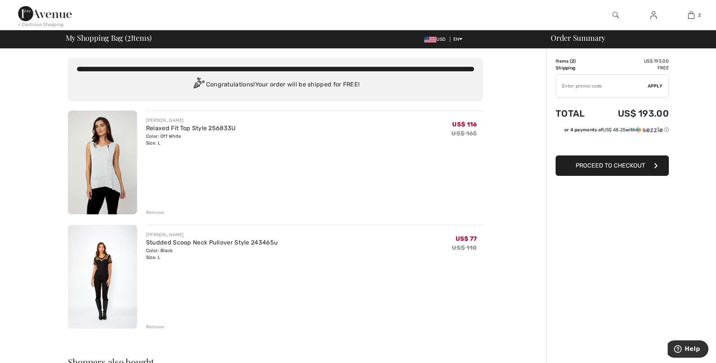
click at [157, 212] on div "Remove" at bounding box center [155, 212] width 18 height 7
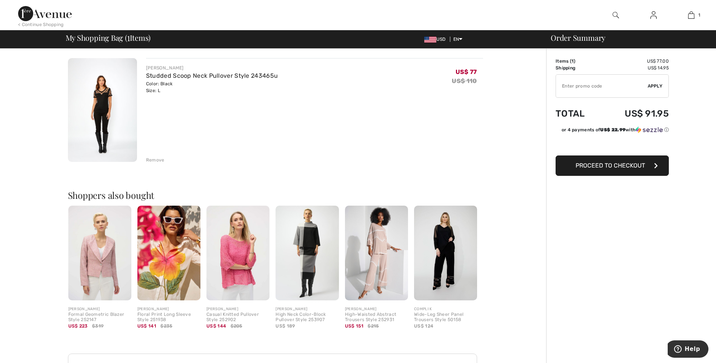
scroll to position [113, 0]
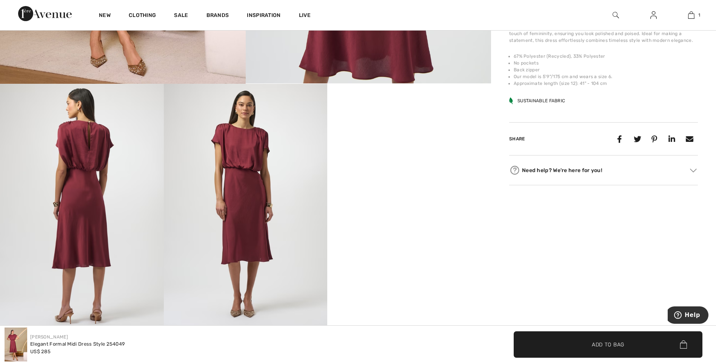
scroll to position [189, 0]
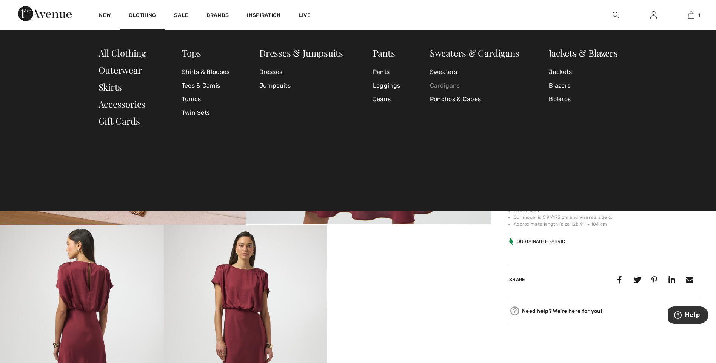
click at [439, 85] on link "Cardigans" at bounding box center [474, 86] width 89 height 14
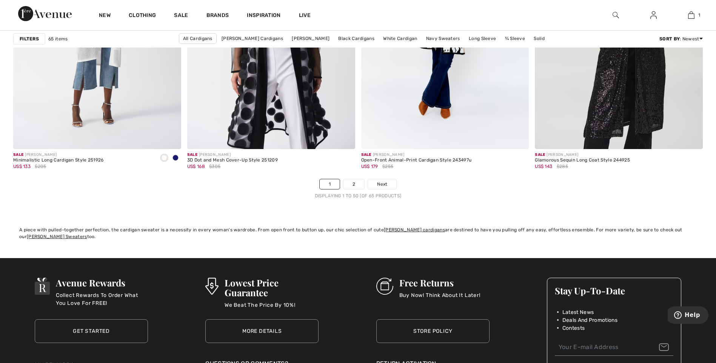
scroll to position [4302, 0]
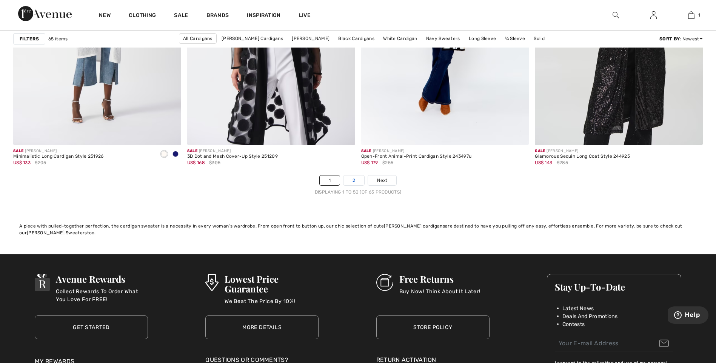
click at [358, 182] on link "2" at bounding box center [353, 180] width 21 height 10
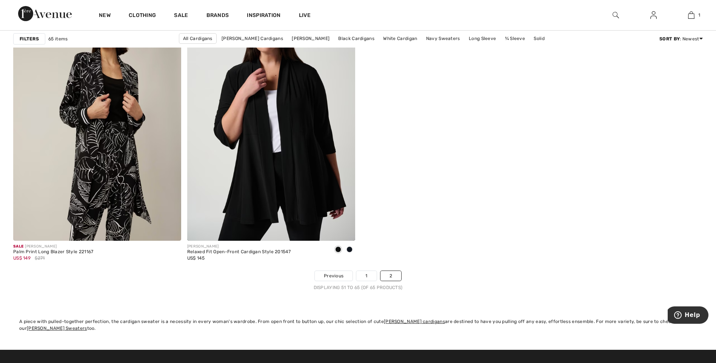
scroll to position [1510, 0]
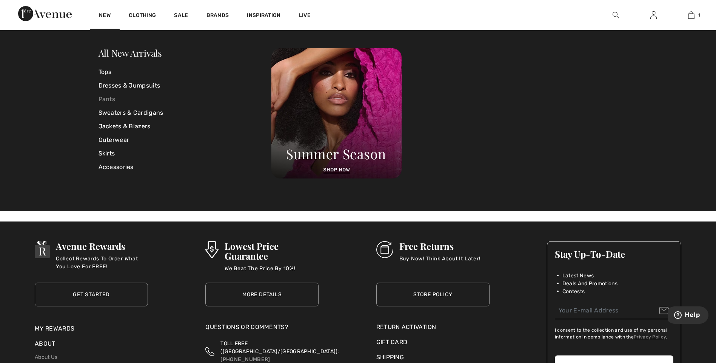
click at [107, 97] on link "Pants" at bounding box center [185, 99] width 173 height 14
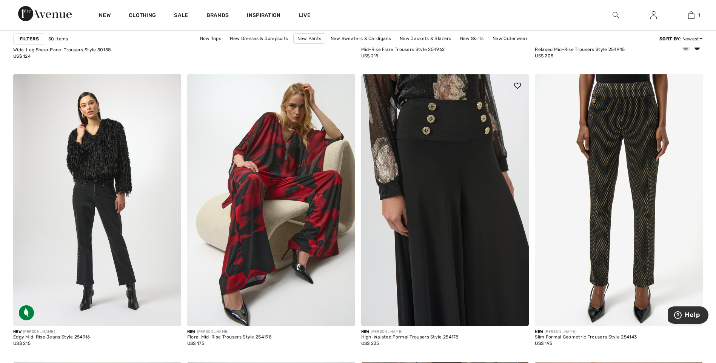
scroll to position [2755, 0]
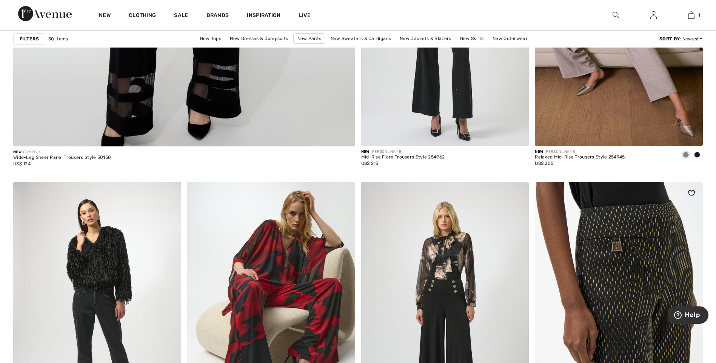
click at [645, 234] on img at bounding box center [619, 308] width 168 height 252
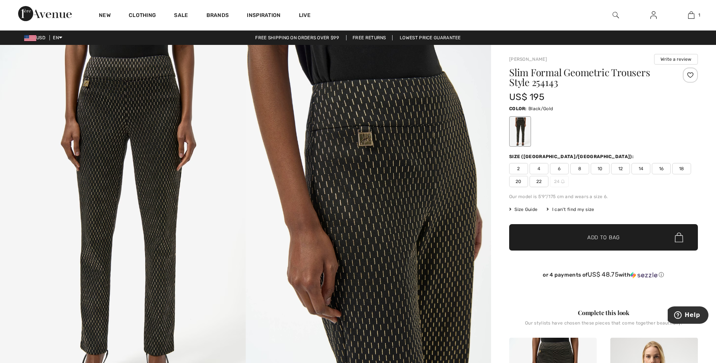
click at [618, 166] on span "12" at bounding box center [620, 168] width 19 height 11
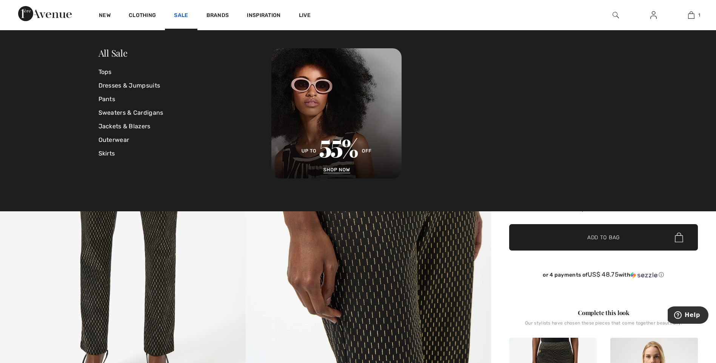
click at [182, 17] on link "Sale" at bounding box center [181, 16] width 14 height 8
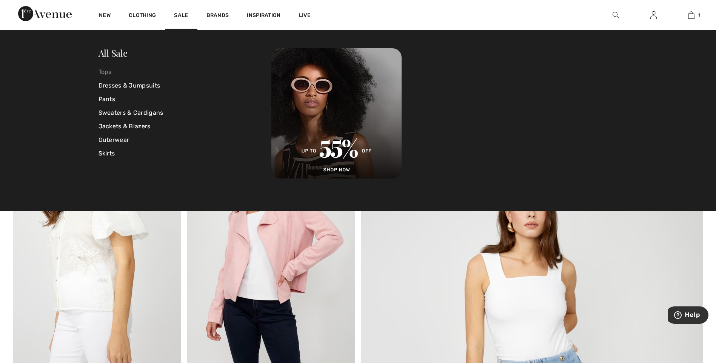
click at [105, 74] on link "Tops" at bounding box center [185, 72] width 173 height 14
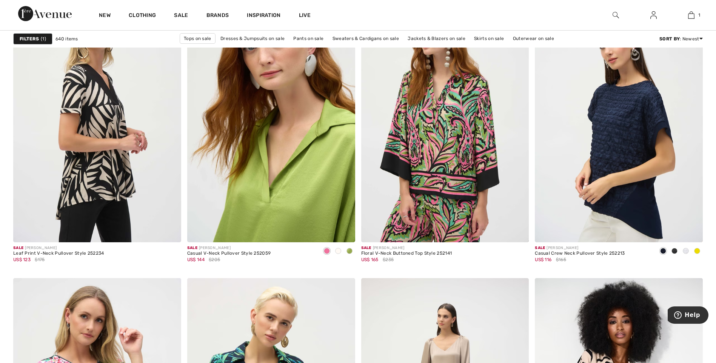
scroll to position [3585, 0]
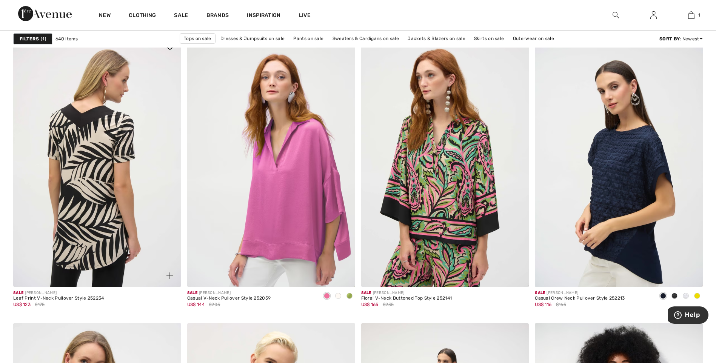
click at [92, 120] on img at bounding box center [97, 161] width 168 height 252
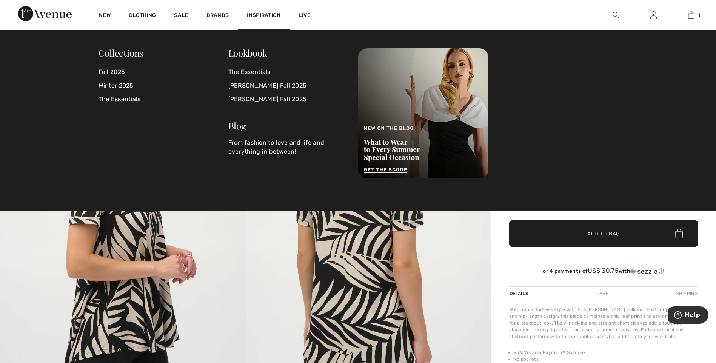
click at [263, 12] on span "Inspiration" at bounding box center [264, 16] width 34 height 8
click at [263, 84] on link "[PERSON_NAME] Fall 2025" at bounding box center [288, 86] width 121 height 14
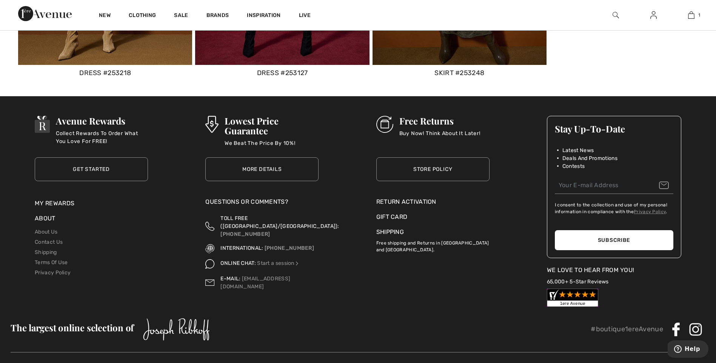
scroll to position [4227, 0]
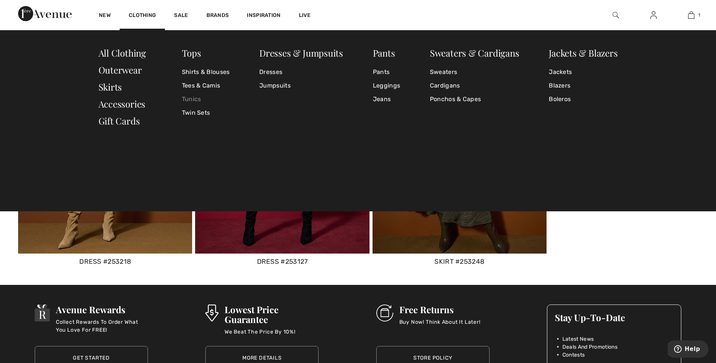
click at [195, 100] on link "Tunics" at bounding box center [206, 99] width 48 height 14
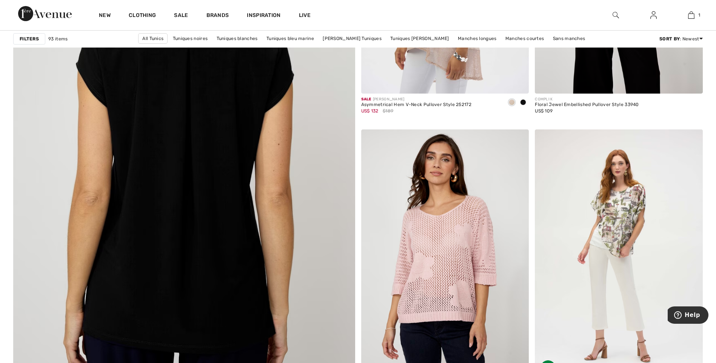
scroll to position [2491, 0]
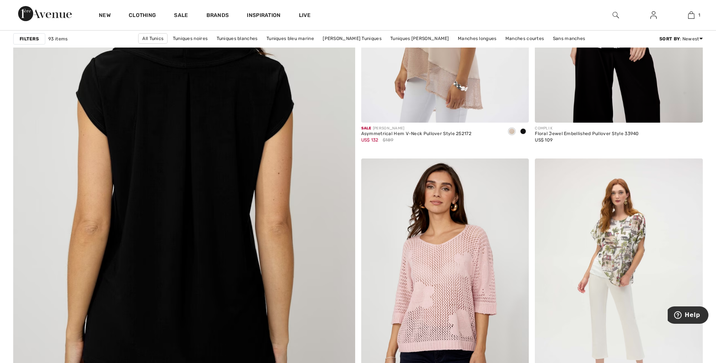
click at [202, 217] on img at bounding box center [184, 178] width 410 height 615
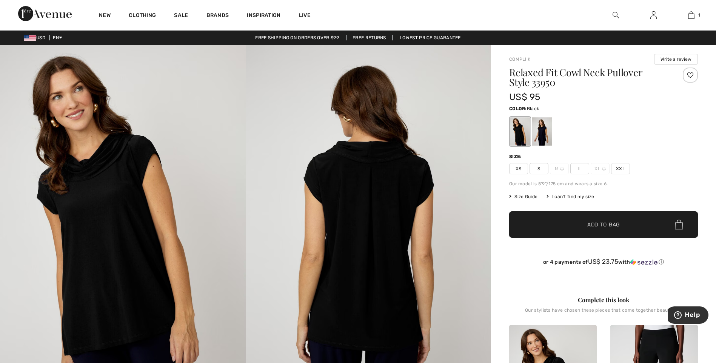
click at [577, 171] on span "L" at bounding box center [579, 168] width 19 height 11
click at [599, 224] on span "Add to Bag" at bounding box center [603, 225] width 32 height 8
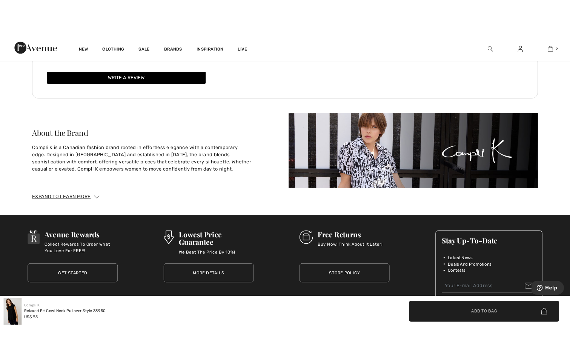
scroll to position [1190, 0]
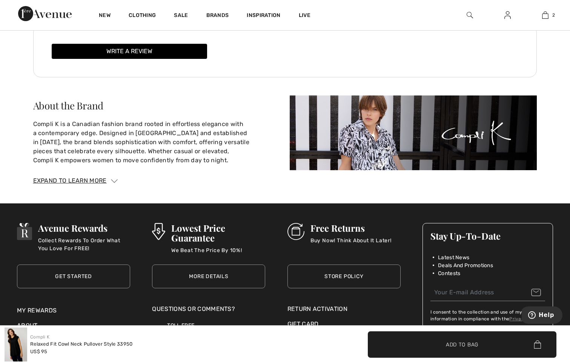
click at [417, 135] on img at bounding box center [414, 132] width 248 height 75
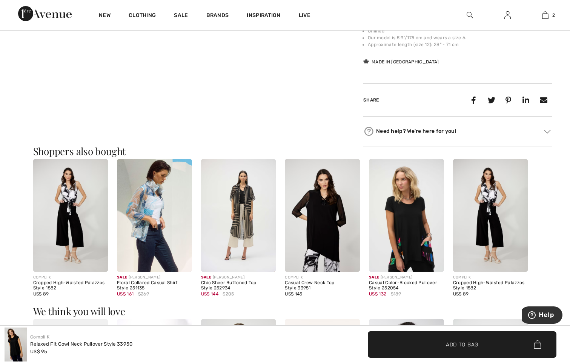
scroll to position [420, 0]
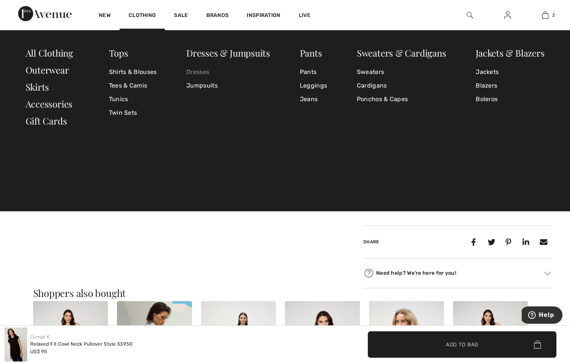
click at [195, 74] on link "Dresses" at bounding box center [228, 72] width 84 height 14
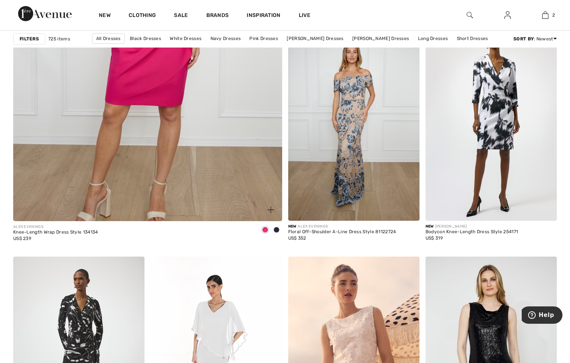
scroll to position [2151, 0]
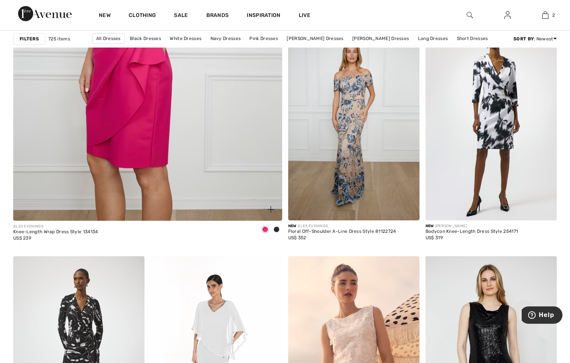
click at [279, 232] on span at bounding box center [277, 229] width 6 height 6
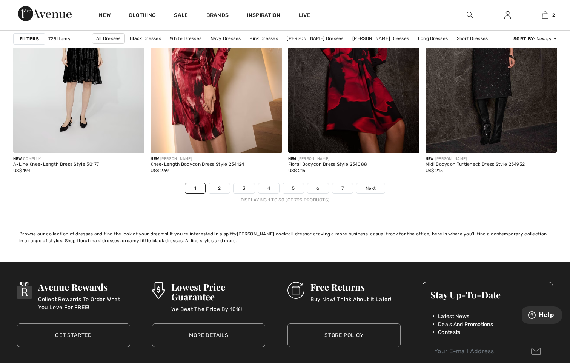
scroll to position [3472, 0]
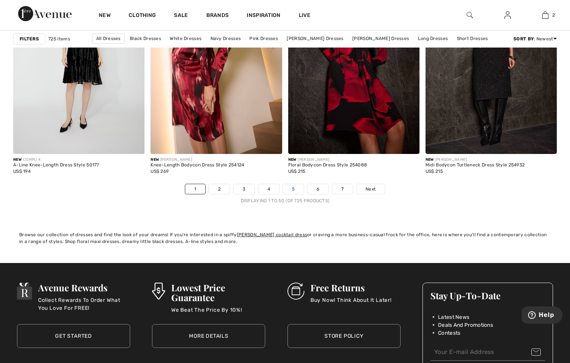
click at [297, 188] on link "5" at bounding box center [293, 189] width 21 height 10
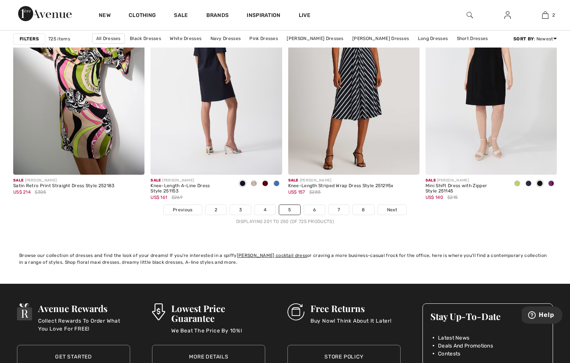
scroll to position [3585, 0]
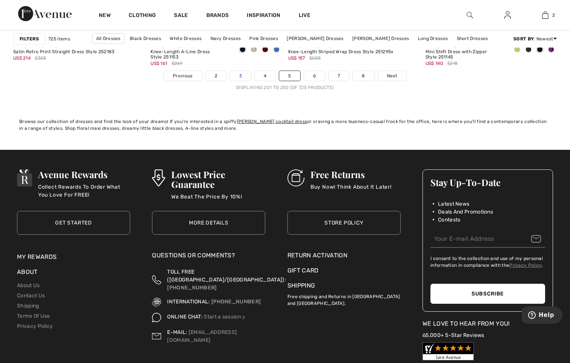
click at [237, 76] on link "3" at bounding box center [240, 76] width 21 height 10
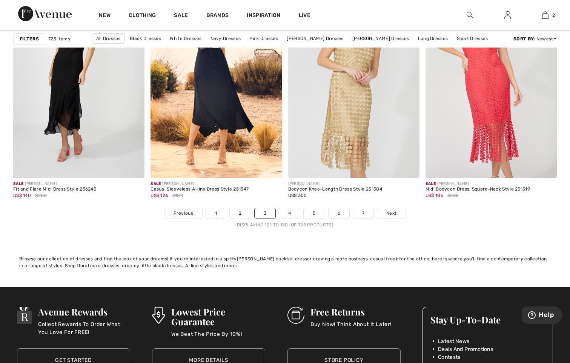
scroll to position [3434, 0]
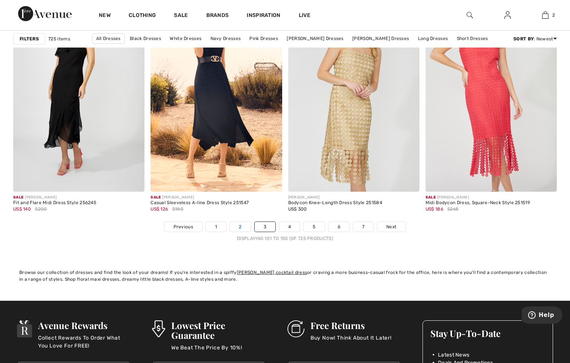
click at [240, 229] on link "2" at bounding box center [240, 227] width 21 height 10
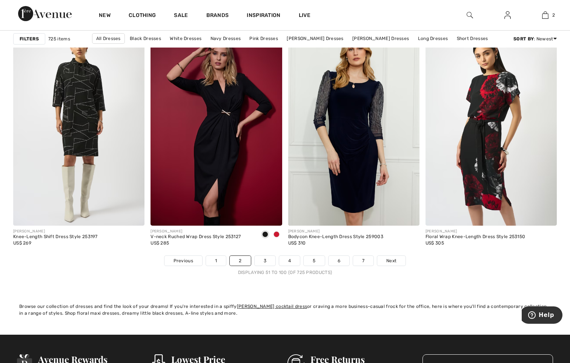
scroll to position [3397, 0]
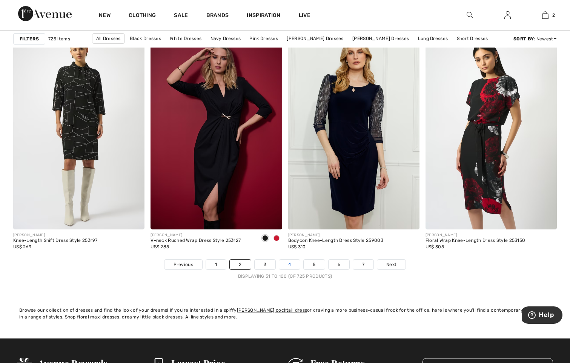
click at [294, 264] on link "4" at bounding box center [289, 265] width 21 height 10
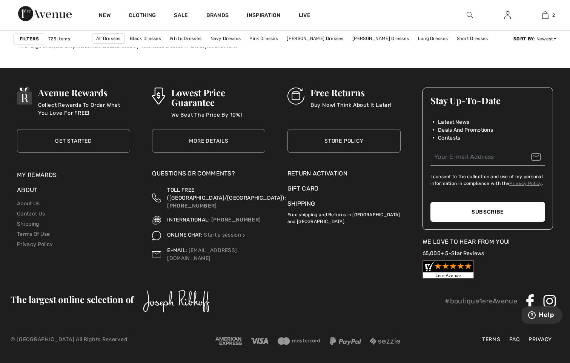
scroll to position [3441, 0]
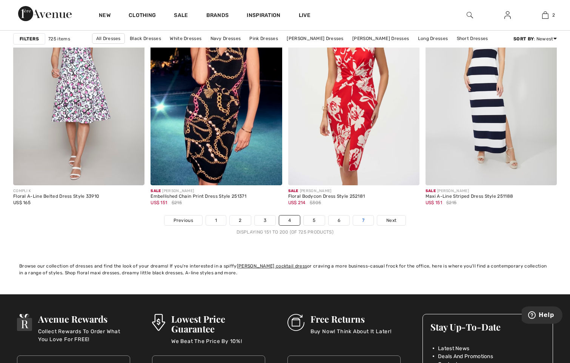
click at [365, 222] on link "7" at bounding box center [363, 220] width 20 height 10
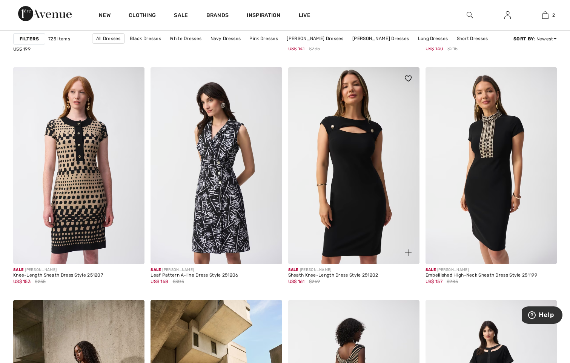
scroll to position [2340, 0]
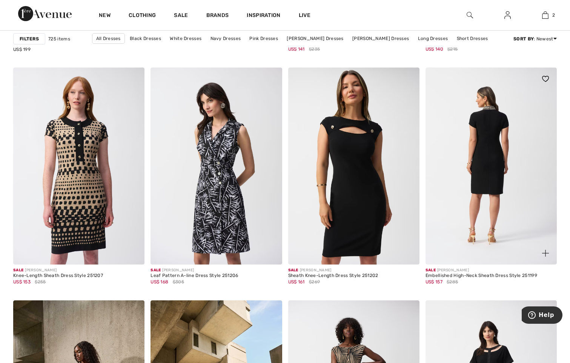
click at [494, 256] on img at bounding box center [491, 166] width 131 height 197
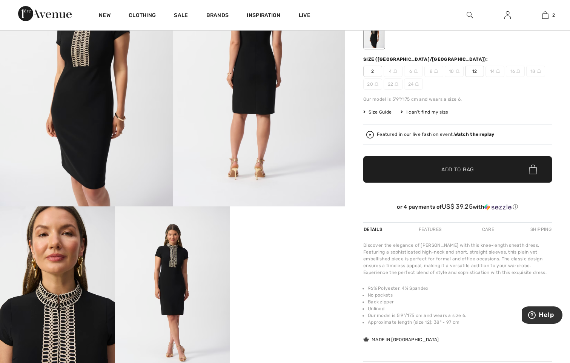
scroll to position [75, 0]
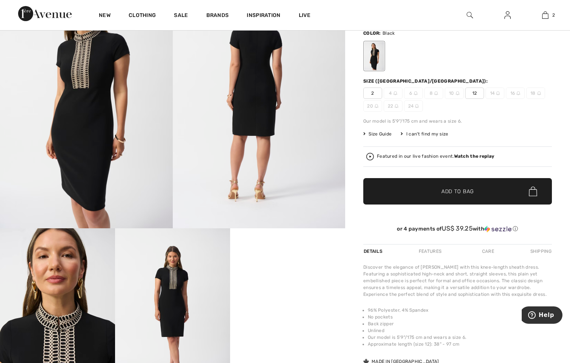
click at [382, 132] on span "Size Guide" at bounding box center [377, 134] width 28 height 7
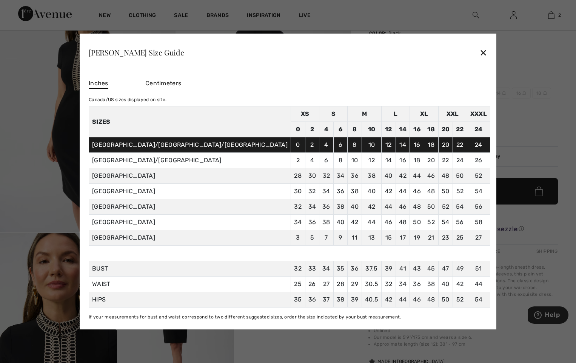
click at [479, 50] on div "✕" at bounding box center [483, 53] width 8 height 16
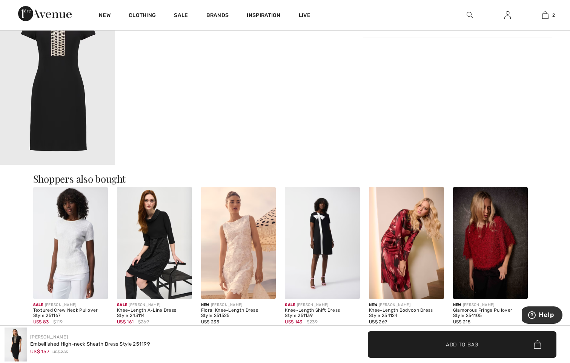
scroll to position [362, 0]
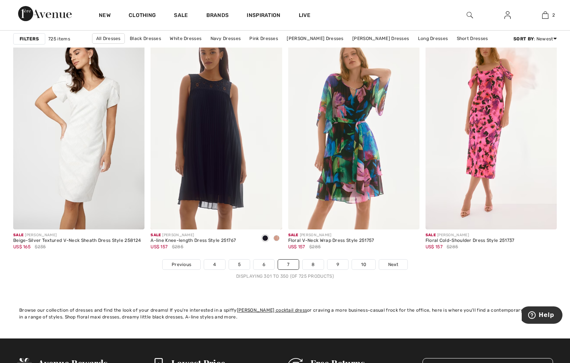
scroll to position [3585, 0]
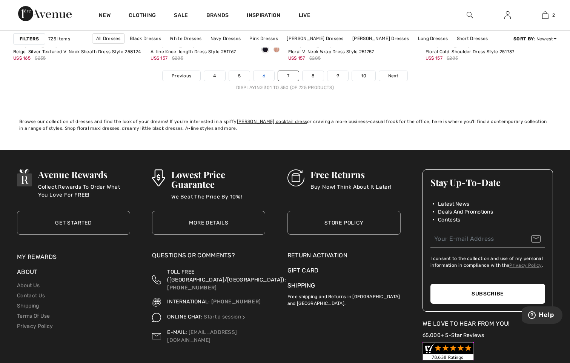
click at [263, 77] on link "6" at bounding box center [264, 76] width 21 height 10
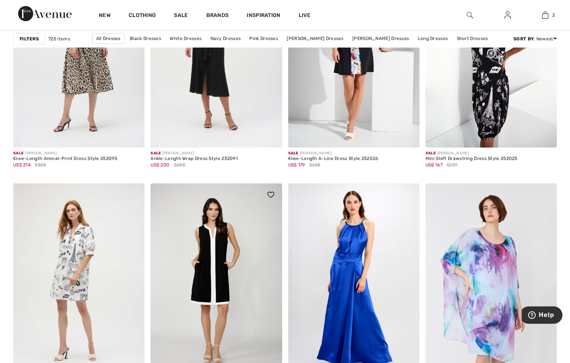
scroll to position [3472, 0]
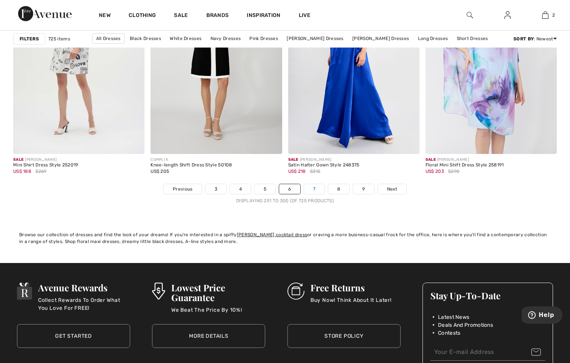
click at [313, 189] on link "7" at bounding box center [314, 189] width 20 height 10
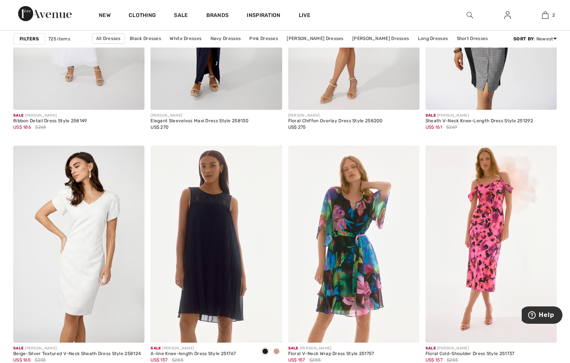
scroll to position [3510, 0]
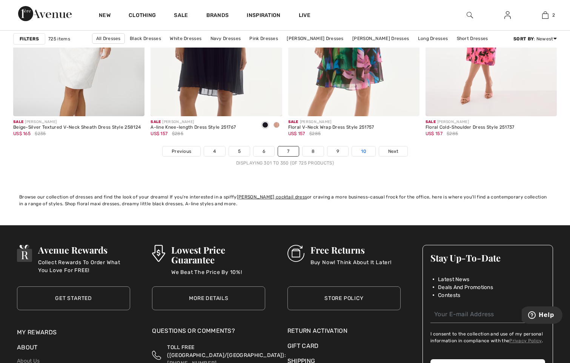
click at [368, 153] on link "10" at bounding box center [363, 151] width 23 height 10
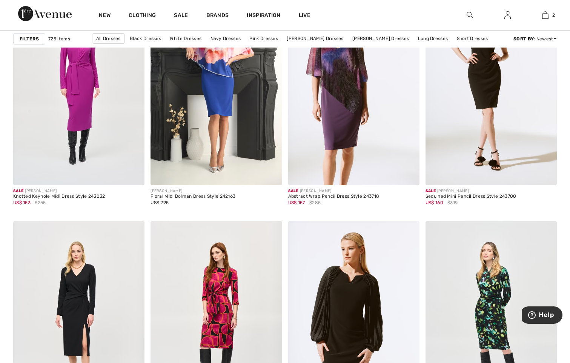
scroll to position [3434, 0]
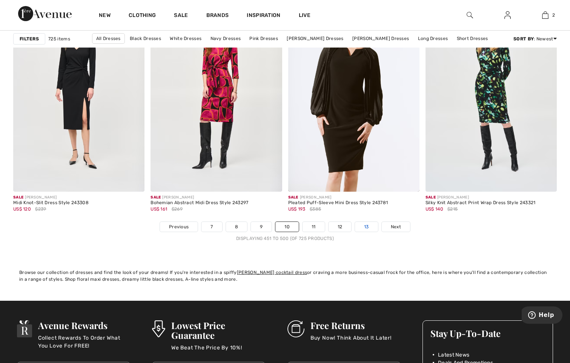
click at [363, 227] on link "13" at bounding box center [366, 227] width 23 height 10
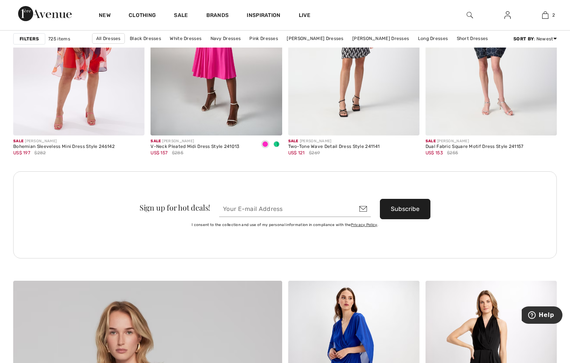
scroll to position [1887, 0]
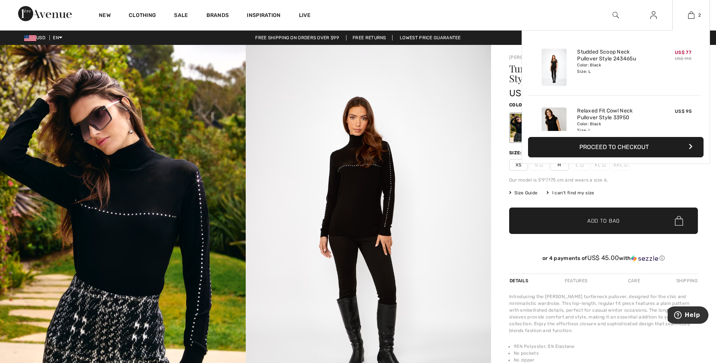
click at [570, 123] on div at bounding box center [554, 126] width 40 height 43
